Goal: Task Accomplishment & Management: Manage account settings

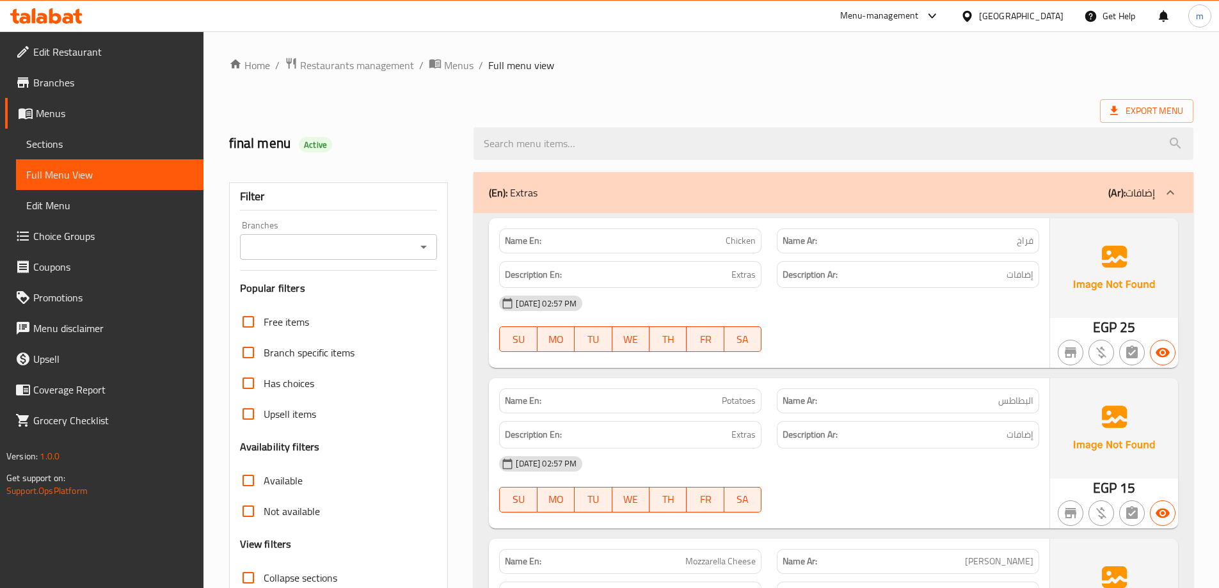
click at [950, 6] on div "Menu-management" at bounding box center [890, 16] width 120 height 31
click at [1046, 17] on div "Egypt" at bounding box center [1021, 16] width 84 height 14
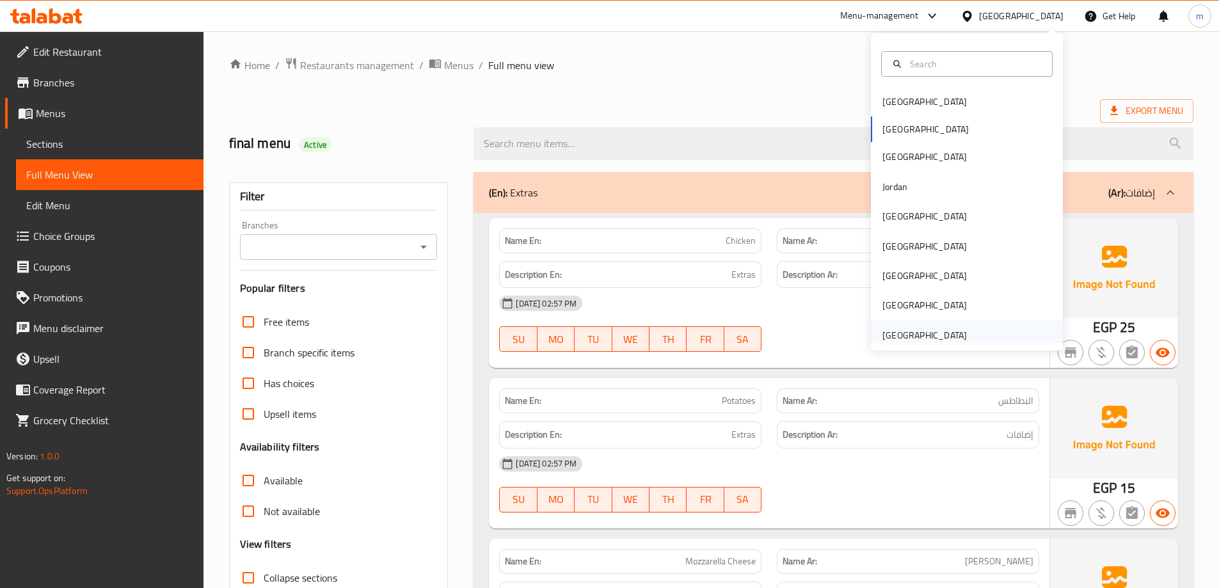
click at [974, 329] on div "[GEOGRAPHIC_DATA]" at bounding box center [967, 335] width 192 height 29
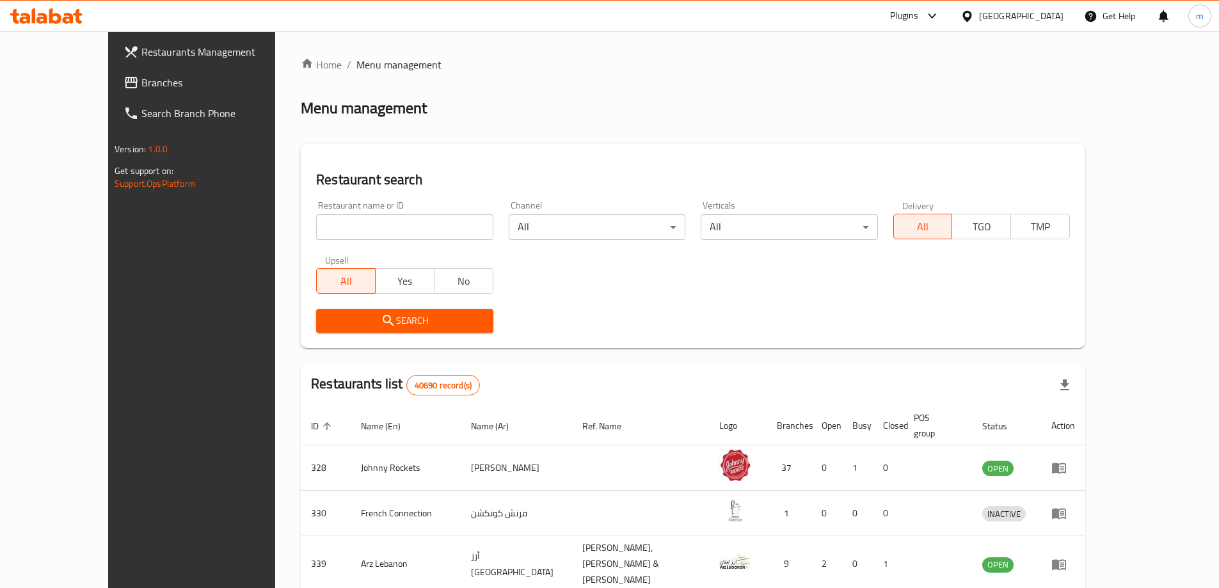
click at [113, 93] on link "Branches" at bounding box center [212, 82] width 198 height 31
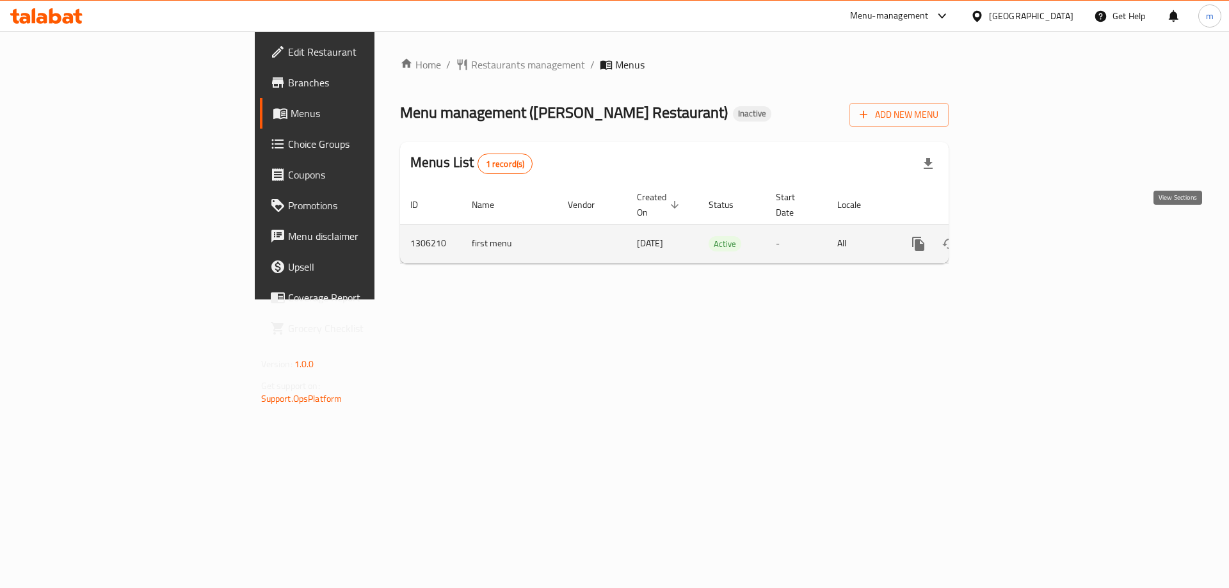
click at [1018, 236] on icon "enhanced table" at bounding box center [1010, 243] width 15 height 15
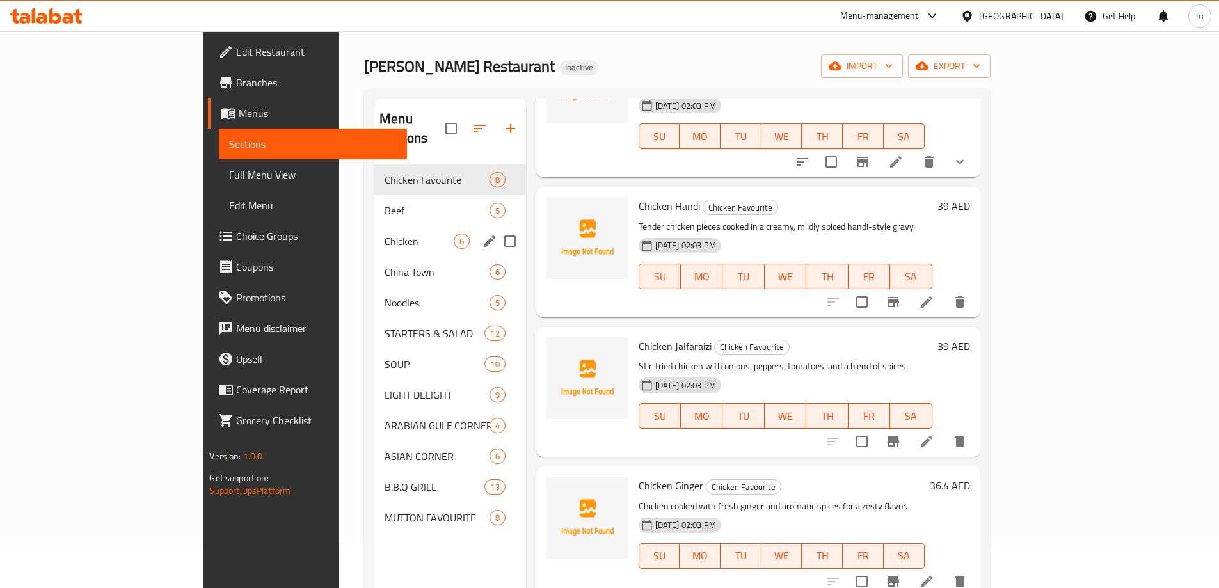
scroll to position [115, 0]
